Goal: Task Accomplishment & Management: Use online tool/utility

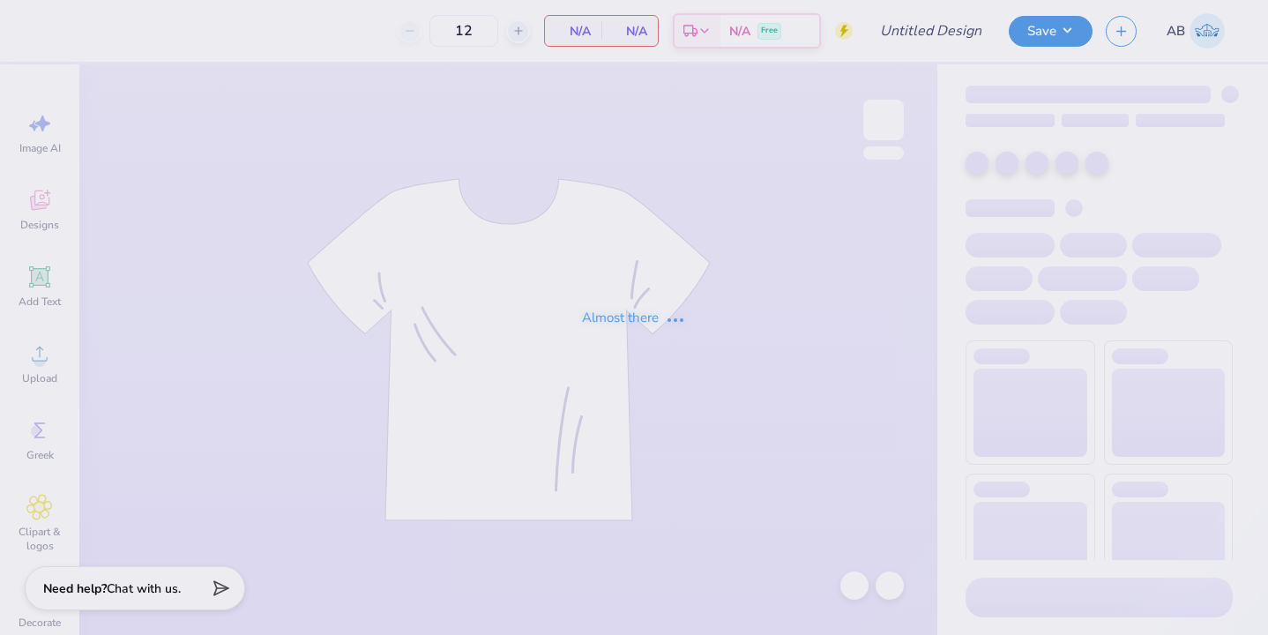
type input "[GEOGRAPHIC_DATA]"
type input "giving tree design"
type input "25"
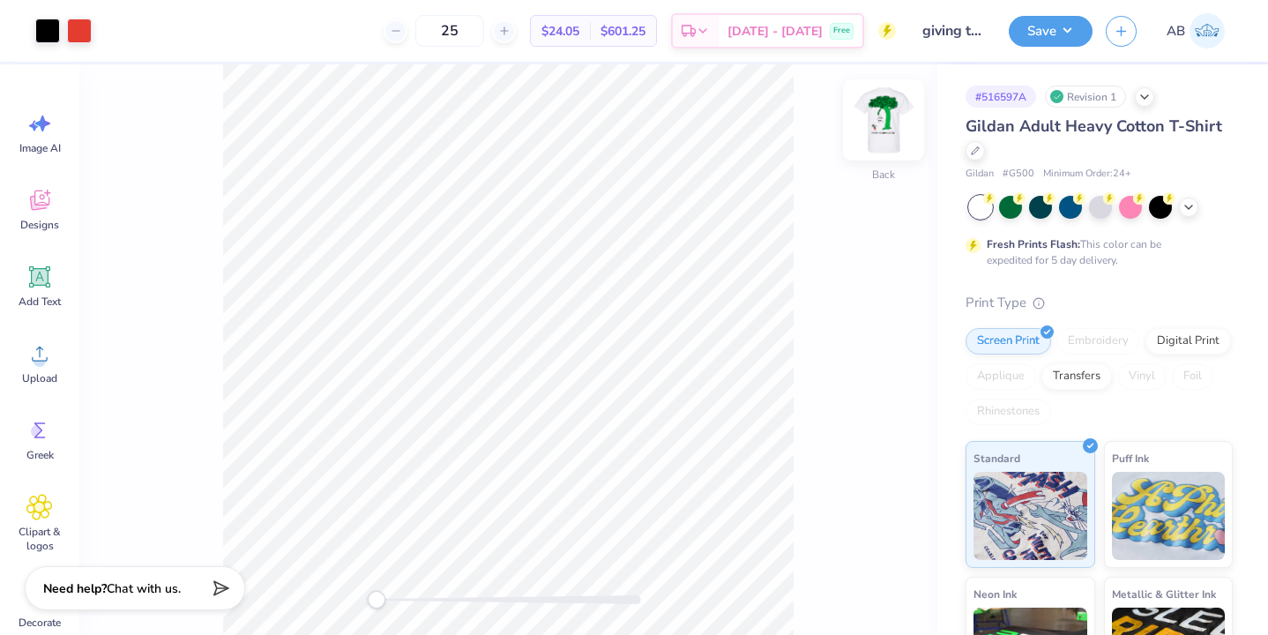
click at [885, 129] on img at bounding box center [884, 120] width 71 height 71
click at [890, 123] on img at bounding box center [884, 120] width 71 height 71
click at [890, 122] on img at bounding box center [884, 120] width 71 height 71
click at [894, 105] on img at bounding box center [884, 120] width 71 height 71
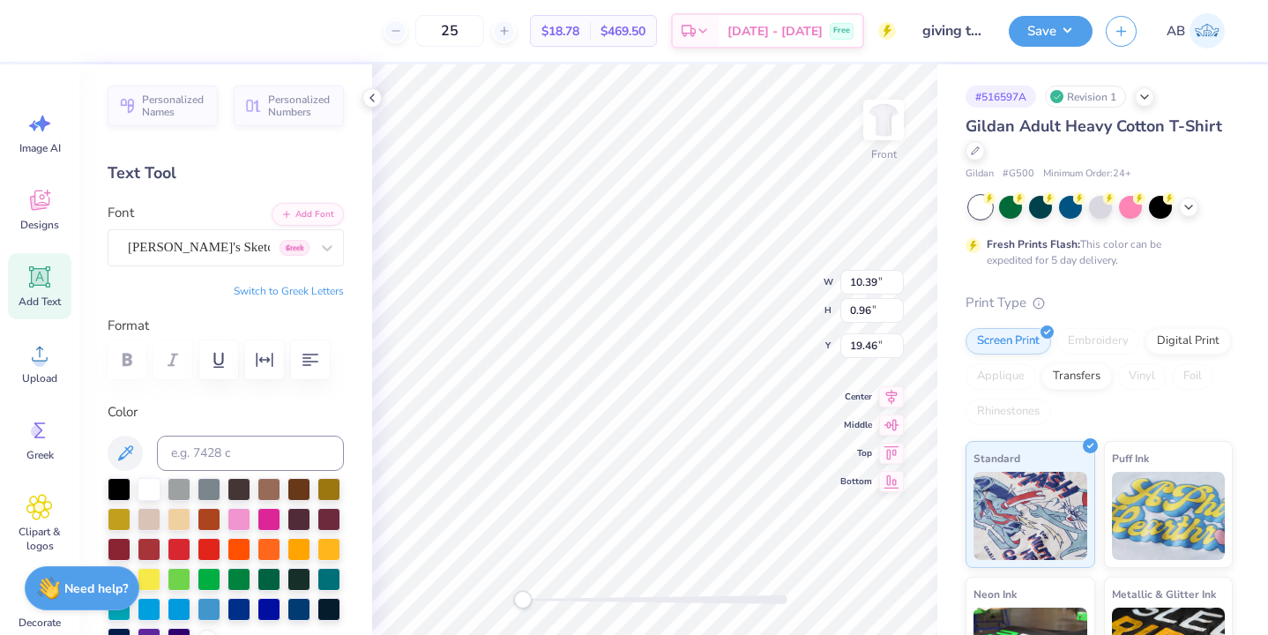
type input "13.45"
type input "15.85"
type input "2.98"
click at [857, 577] on icon at bounding box center [855, 586] width 18 height 18
click at [891, 136] on img at bounding box center [884, 120] width 71 height 71
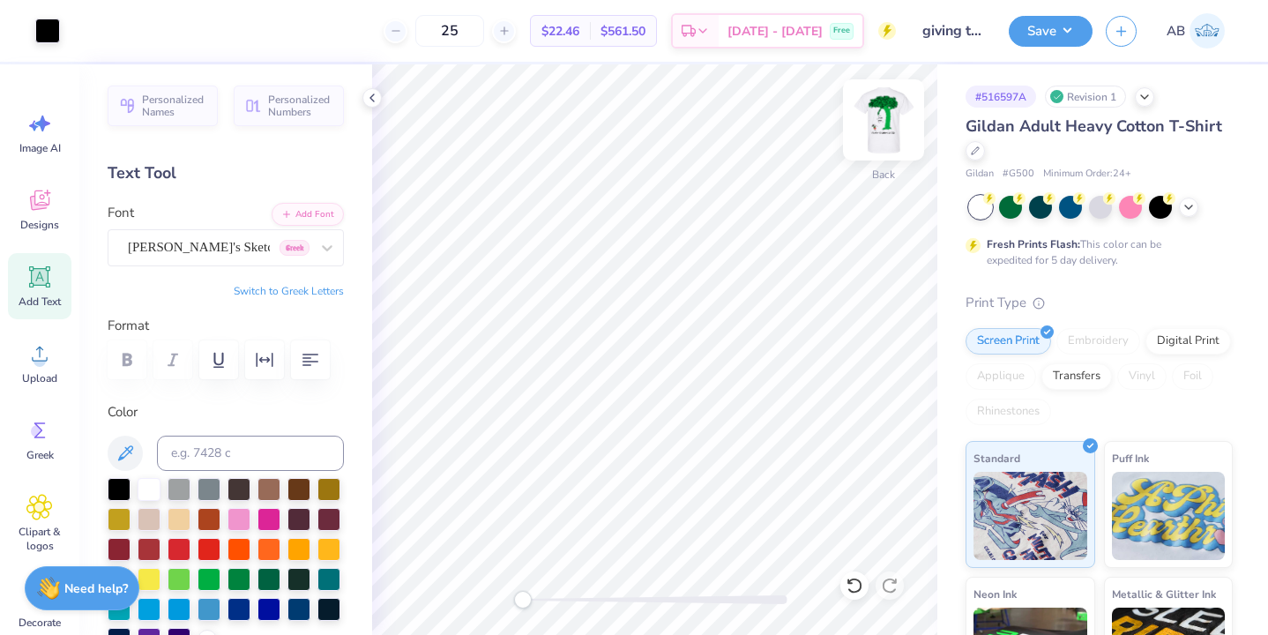
click at [887, 137] on img at bounding box center [884, 120] width 71 height 71
click at [851, 586] on icon at bounding box center [855, 586] width 18 height 18
click at [876, 124] on img at bounding box center [884, 120] width 71 height 71
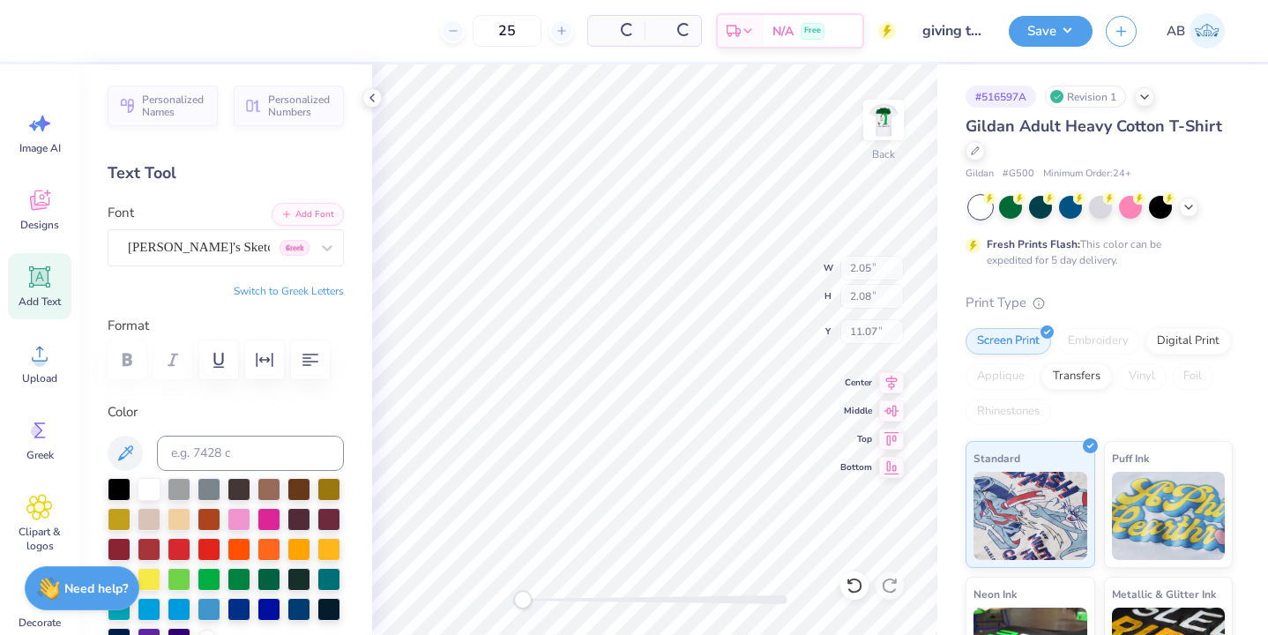
type input "2.05"
type input "2.08"
type input "11.07"
type textarea "CHI PSI"
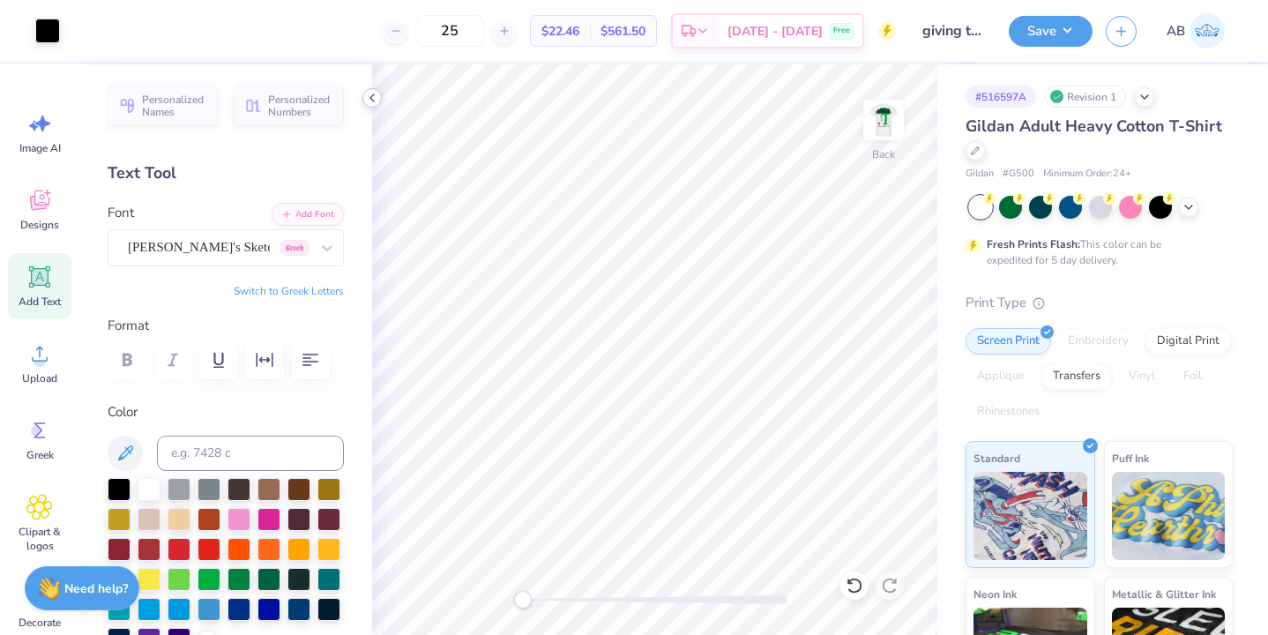
click at [377, 99] on icon at bounding box center [372, 98] width 14 height 14
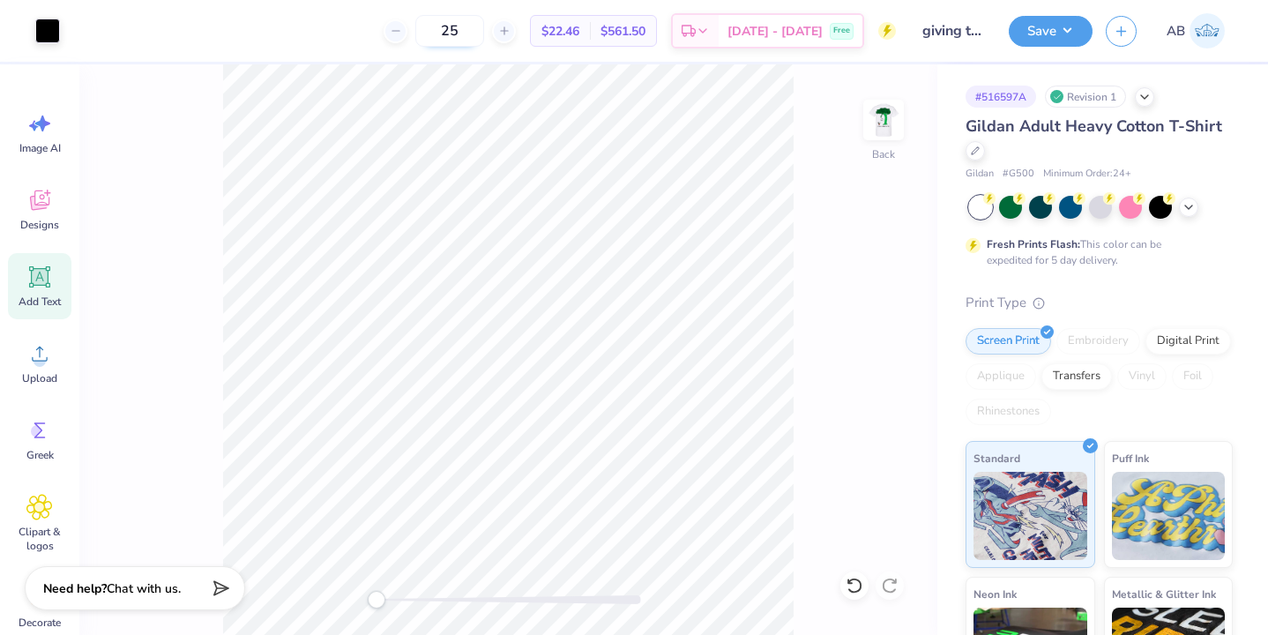
click at [484, 36] on input "25" at bounding box center [449, 31] width 69 height 32
type input "2"
type input "50"
click at [872, 149] on img at bounding box center [884, 120] width 71 height 71
click at [876, 138] on img at bounding box center [884, 120] width 71 height 71
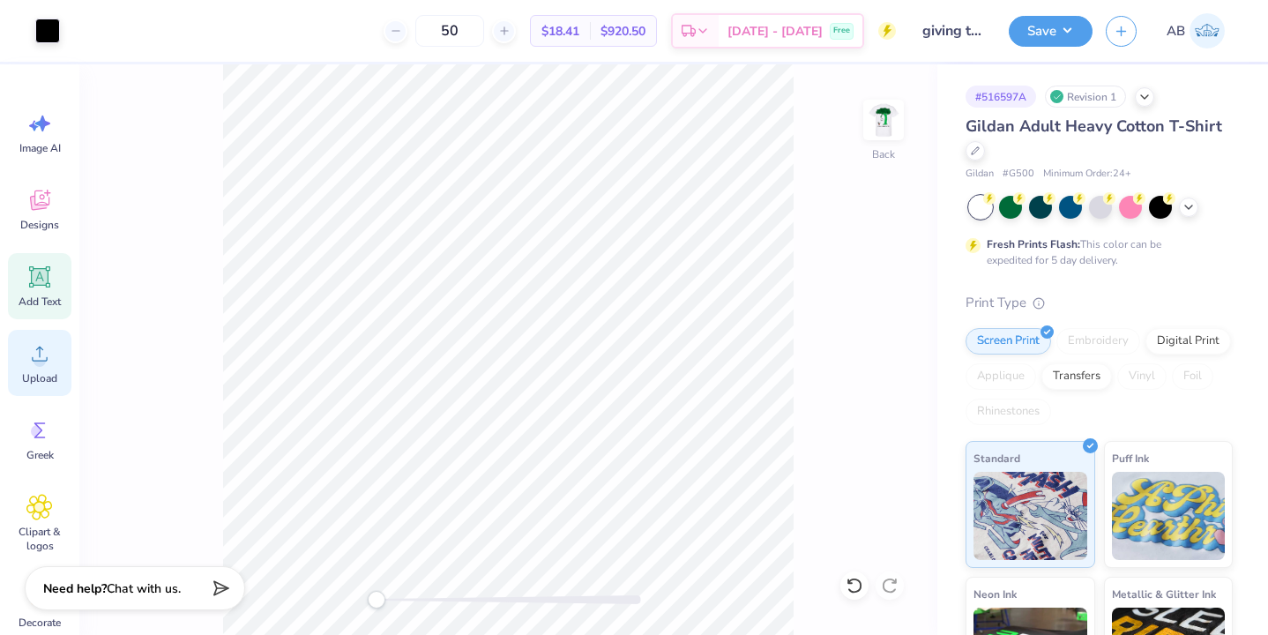
click at [28, 360] on icon at bounding box center [39, 353] width 26 height 26
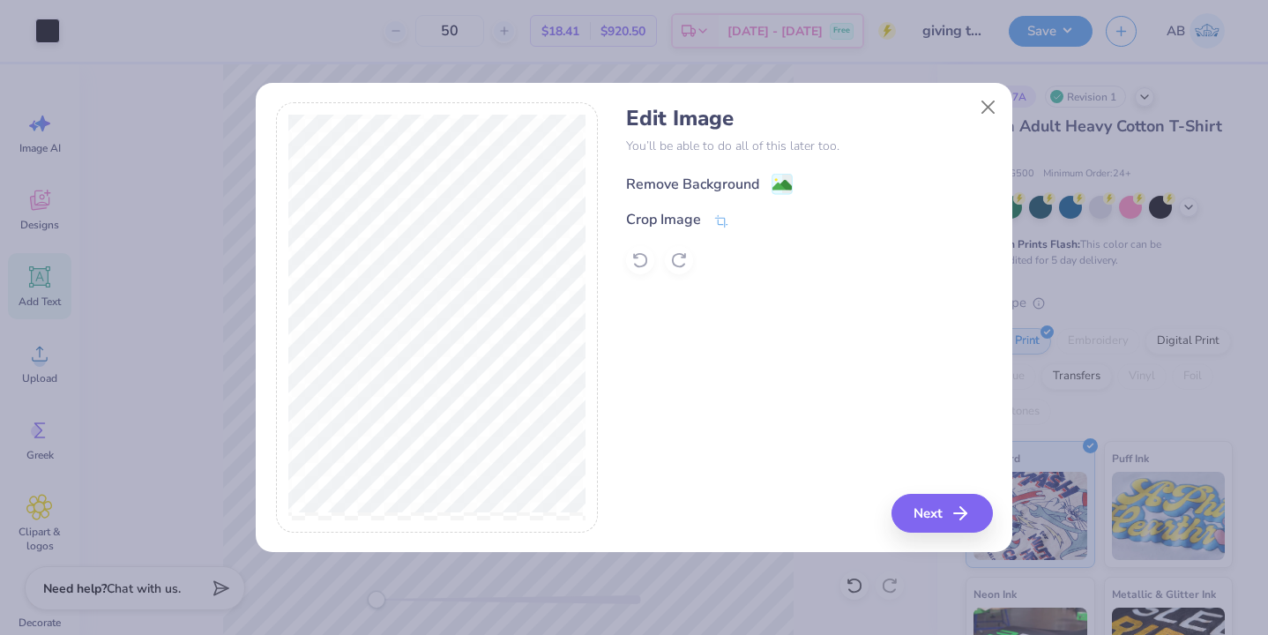
click at [713, 188] on div "Remove Background" at bounding box center [692, 184] width 133 height 21
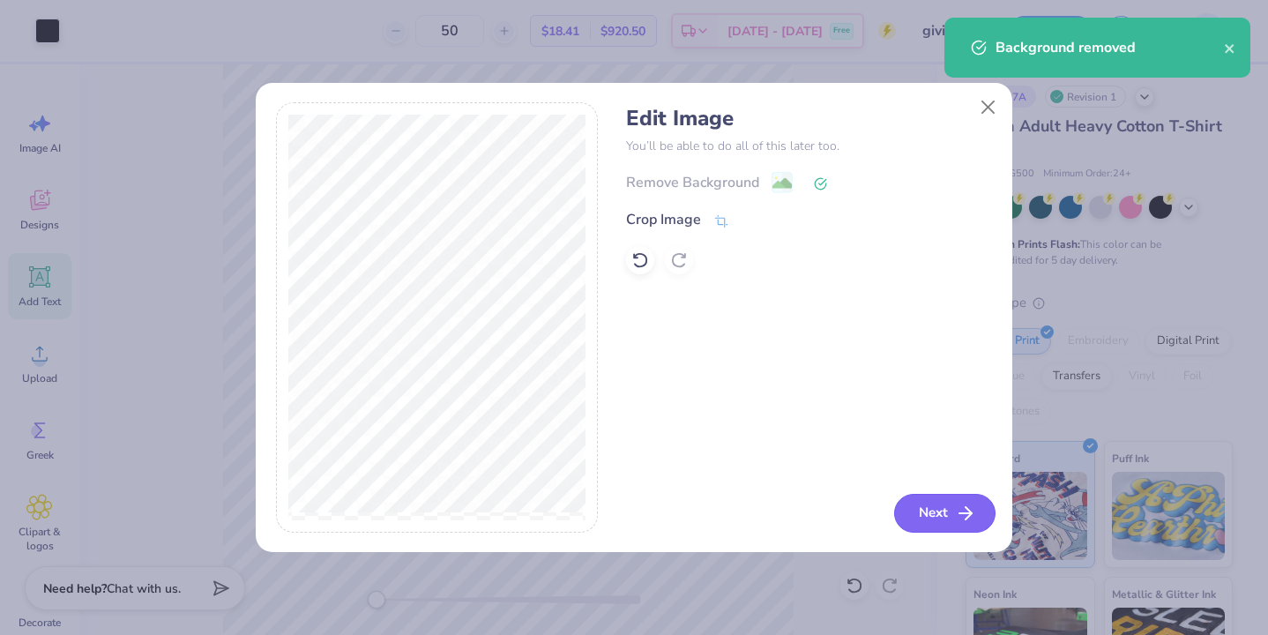
click at [947, 501] on button "Next" at bounding box center [944, 513] width 101 height 39
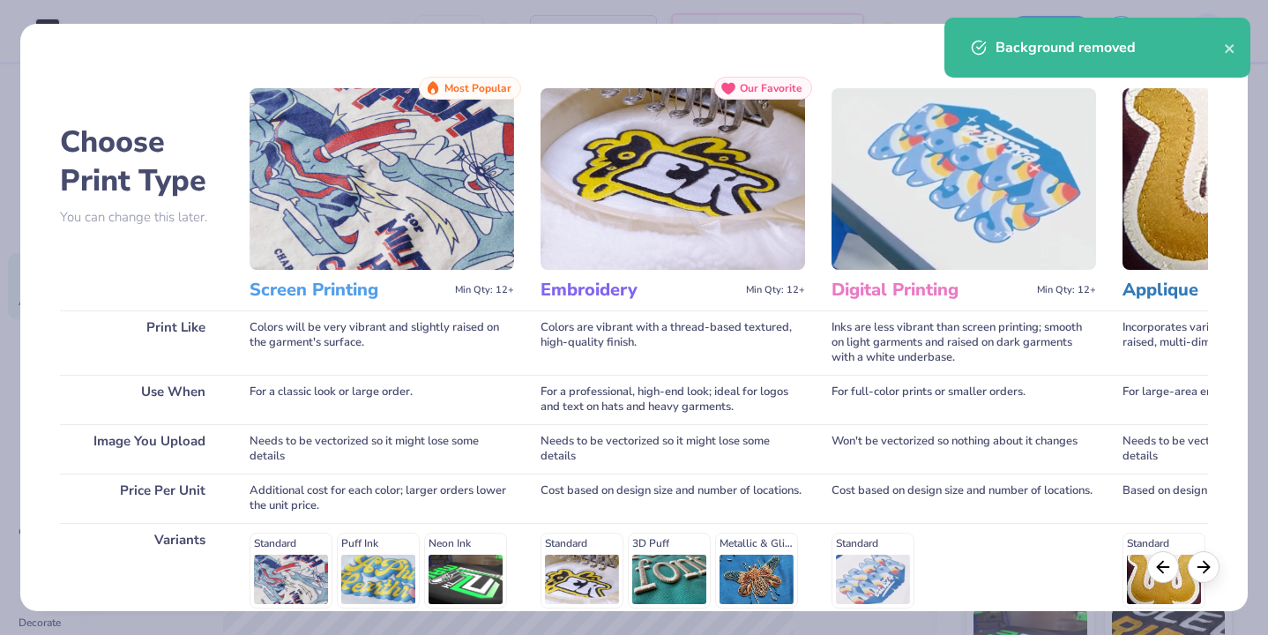
scroll to position [244, 0]
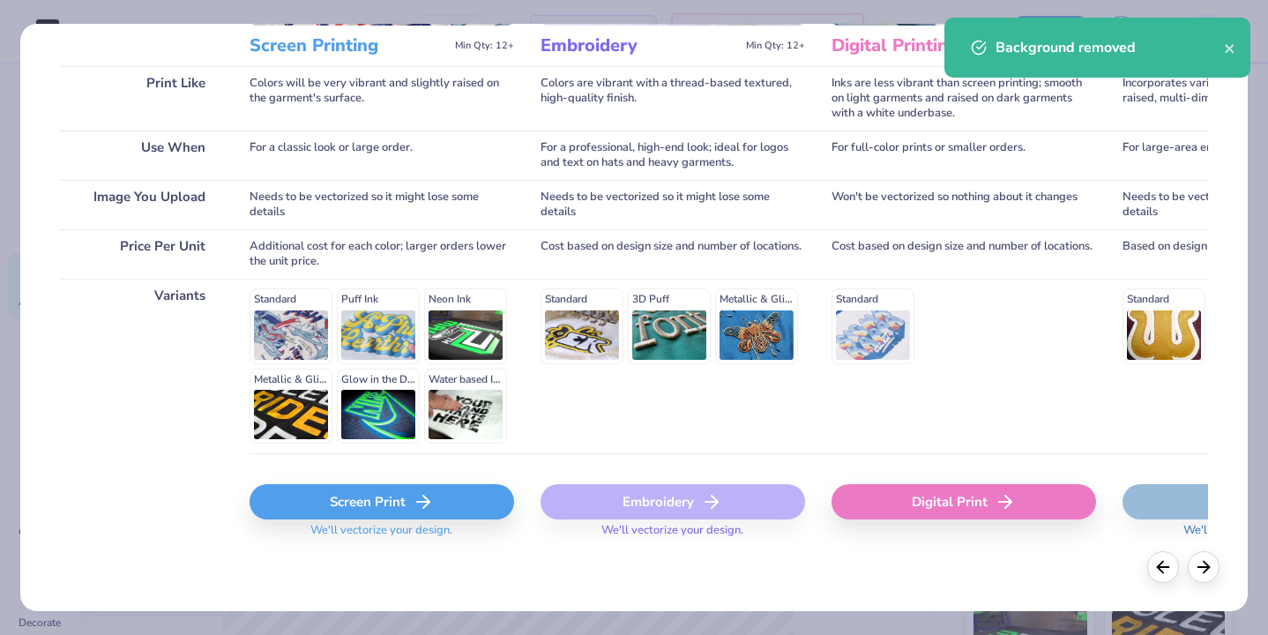
click at [430, 513] on div "Screen Print" at bounding box center [382, 501] width 265 height 35
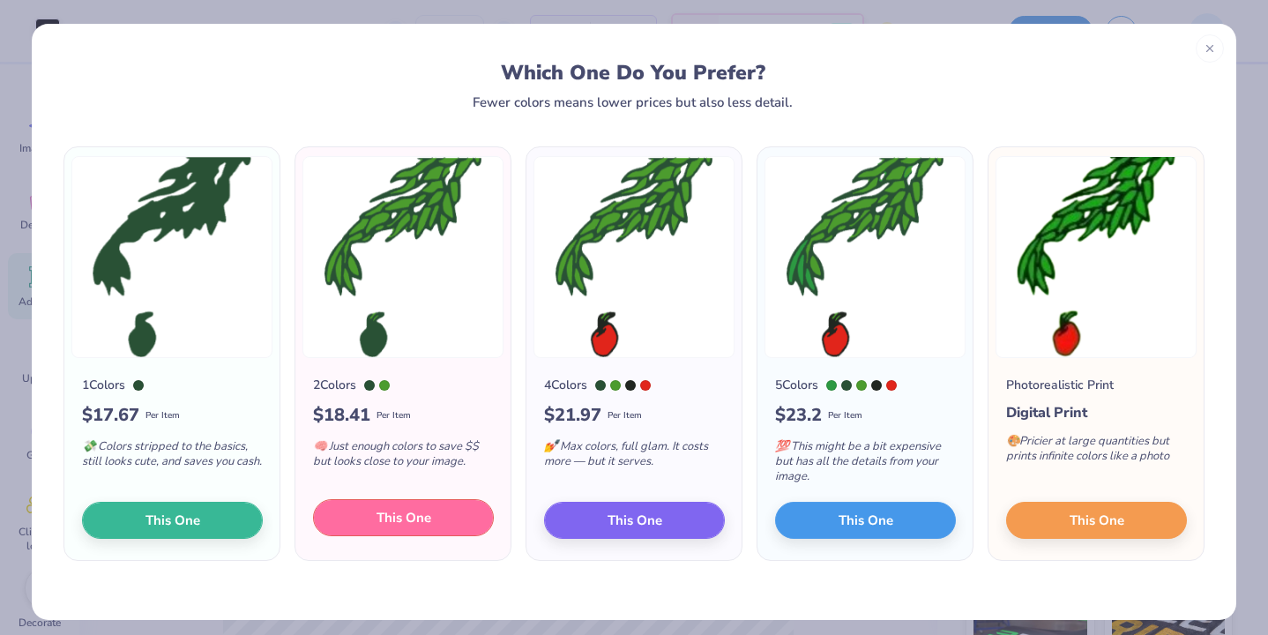
click at [355, 522] on button "This One" at bounding box center [403, 517] width 181 height 37
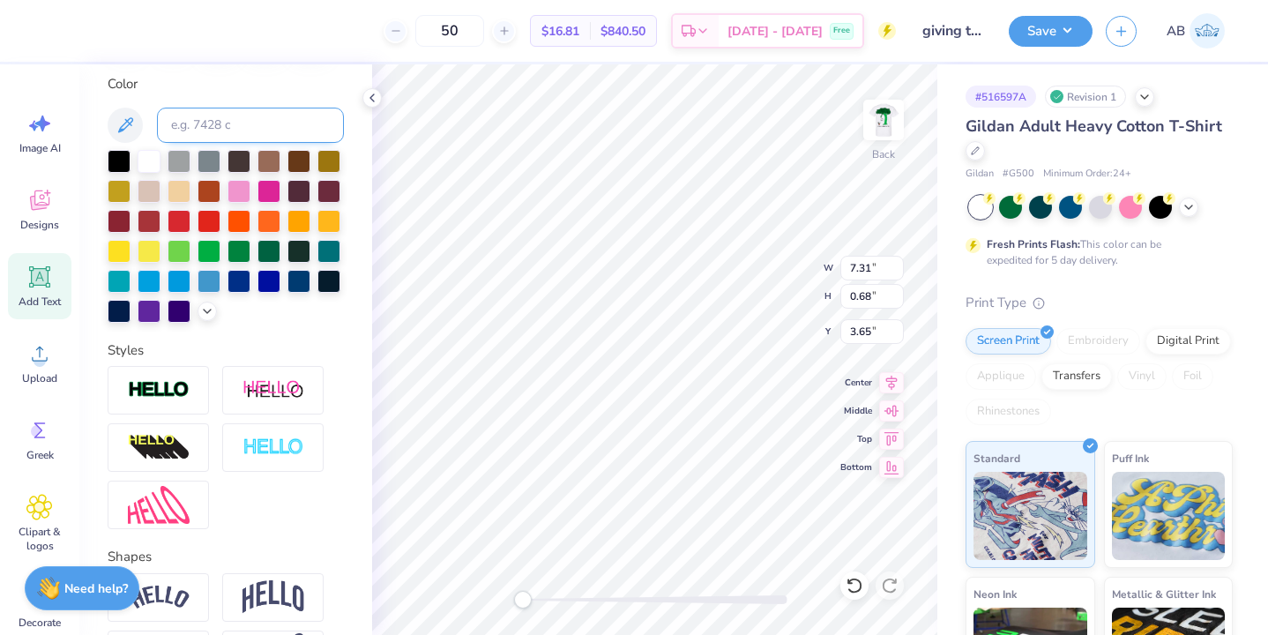
scroll to position [460, 0]
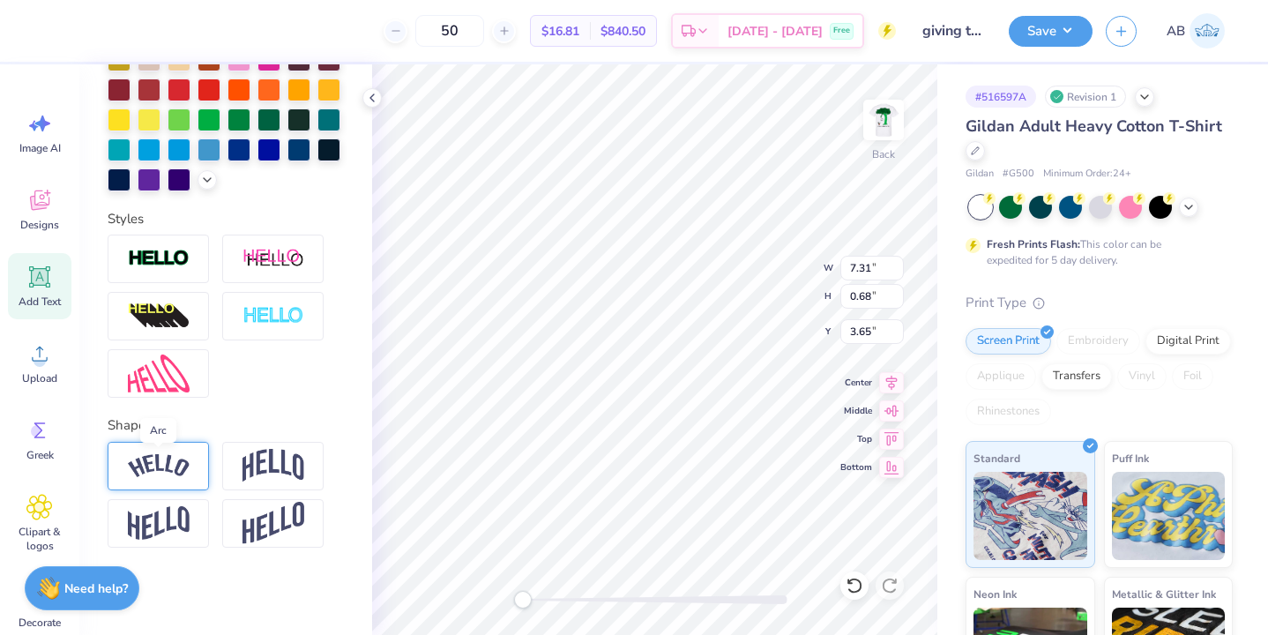
click at [166, 460] on img at bounding box center [159, 466] width 62 height 24
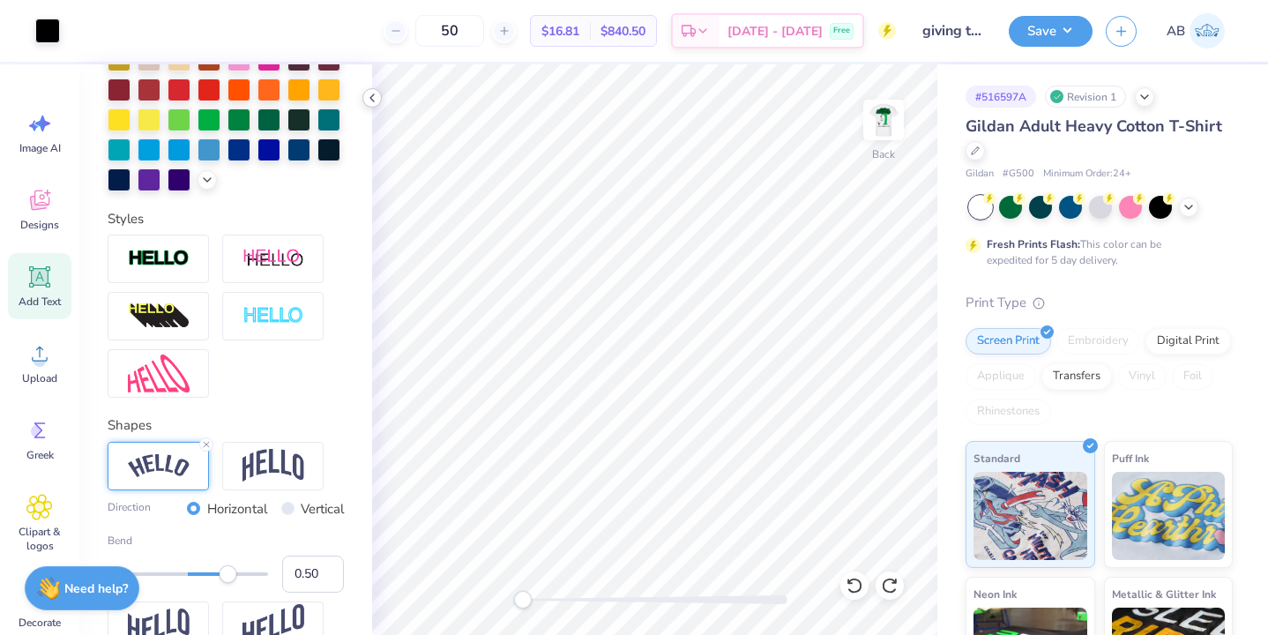
click at [363, 98] on div at bounding box center [372, 97] width 19 height 19
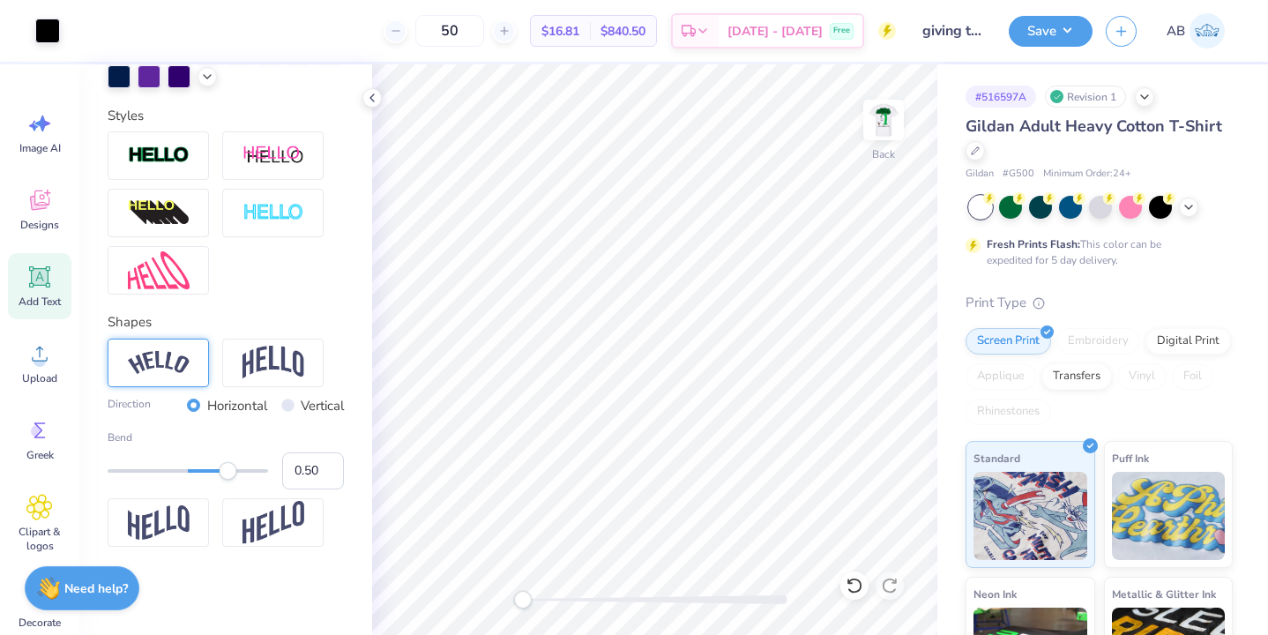
click at [176, 380] on div at bounding box center [158, 363] width 101 height 49
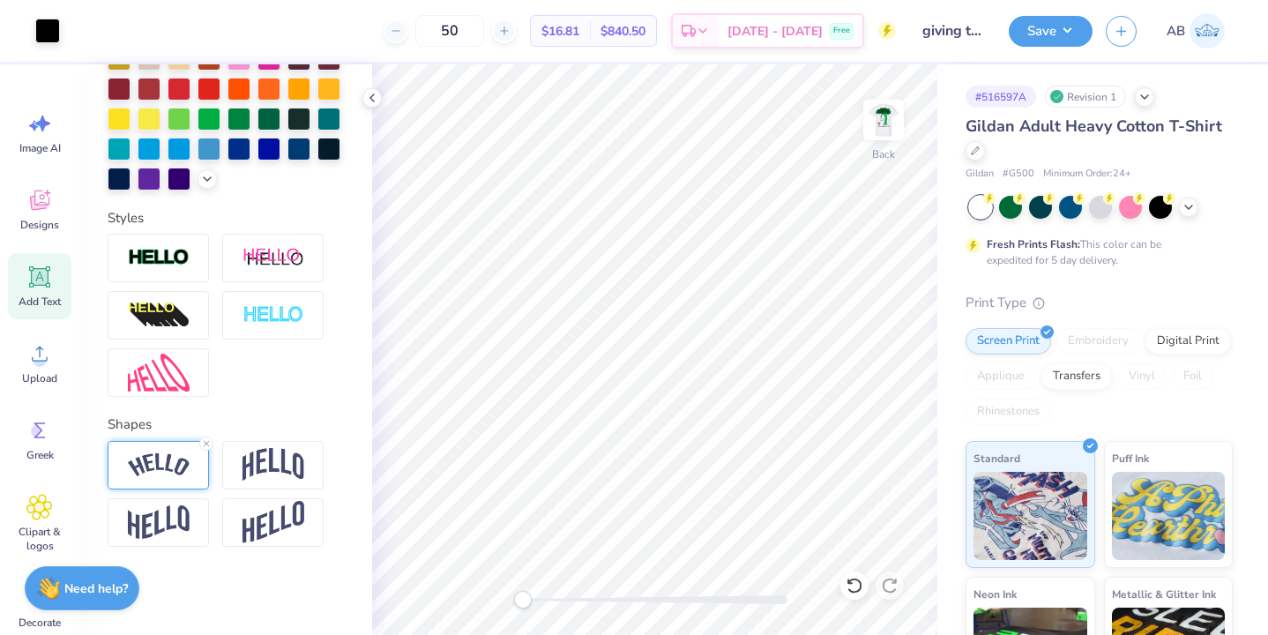
scroll to position [460, 0]
click at [376, 103] on icon at bounding box center [372, 98] width 14 height 14
